Goal: Task Accomplishment & Management: Use online tool/utility

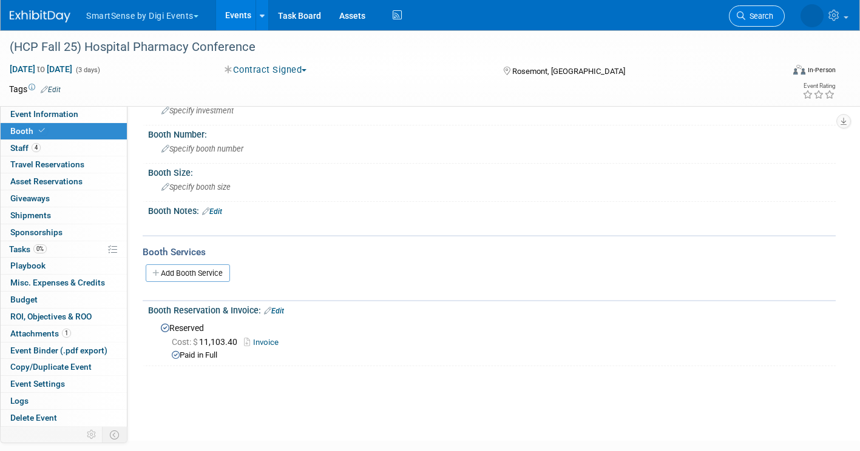
click at [760, 23] on link "Search" at bounding box center [757, 15] width 56 height 21
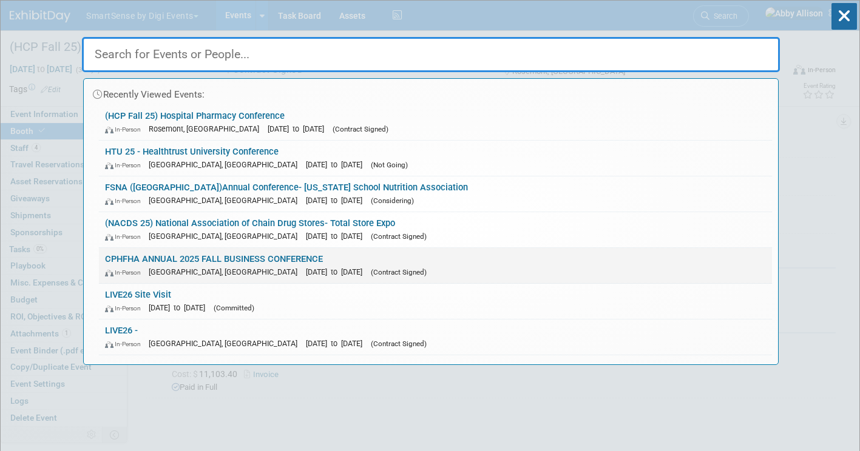
click at [195, 256] on link "CPHFHA ANNUAL 2025 FALL BUSINESS CONFERENCE In-Person [GEOGRAPHIC_DATA], [GEOGR…" at bounding box center [435, 265] width 673 height 35
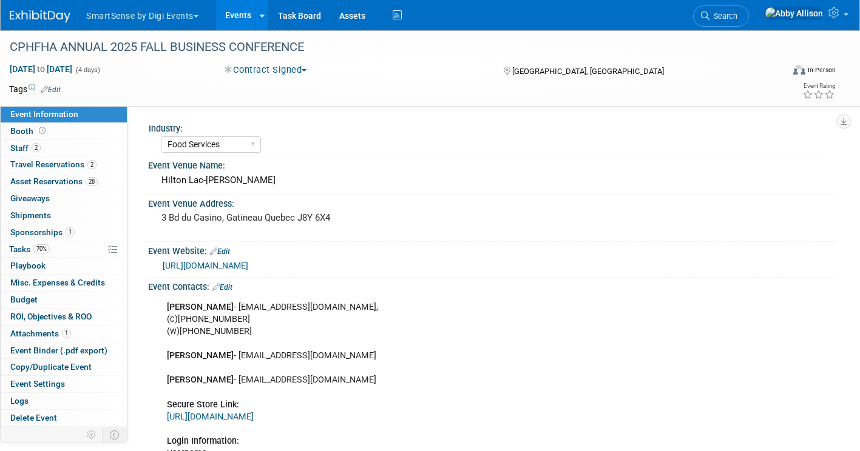
select select "Food Services"
click at [37, 183] on span "Asset Reservations 28" at bounding box center [53, 182] width 87 height 10
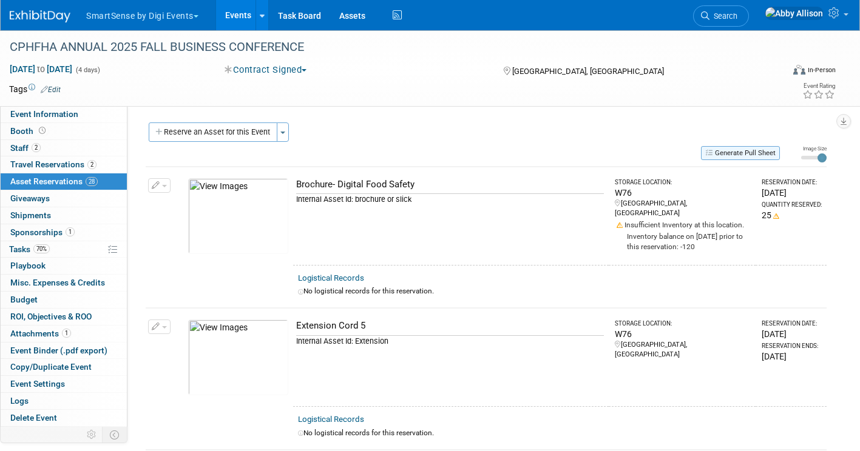
click at [740, 152] on button "Generate Pull Sheet" at bounding box center [740, 153] width 79 height 14
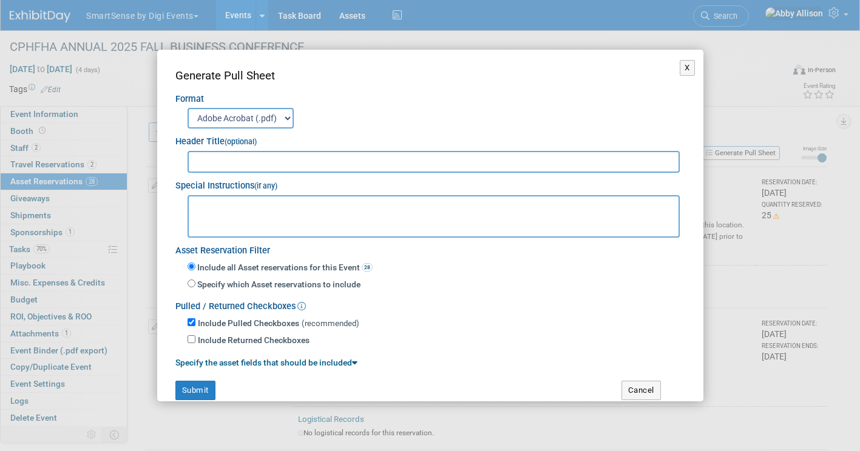
click at [252, 126] on select "Adobe Acrobat (.pdf) MS-Word (.docx)" at bounding box center [241, 118] width 106 height 21
select select "docx"
click at [188, 108] on select "Adobe Acrobat (.pdf) MS-Word (.docx)" at bounding box center [241, 118] width 106 height 21
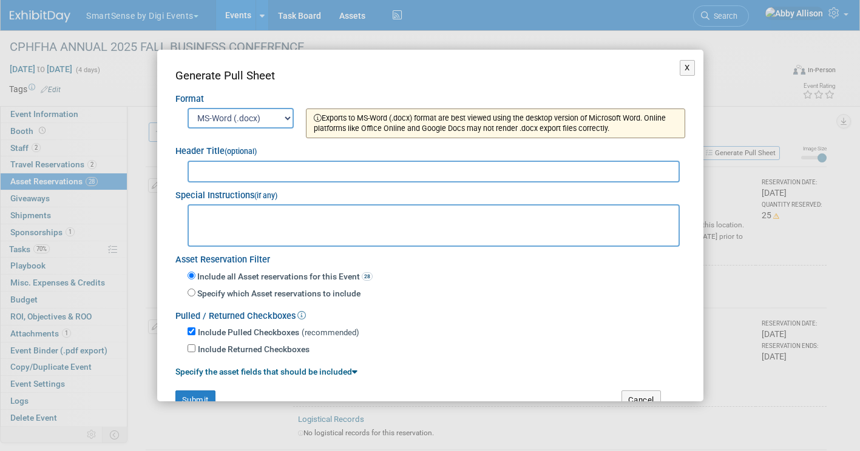
scroll to position [25, 0]
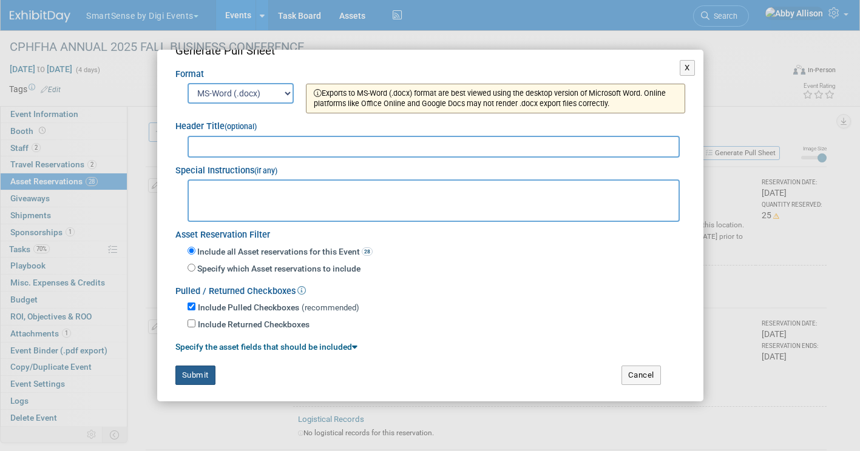
click at [201, 377] on button "Submit" at bounding box center [195, 375] width 40 height 19
